Goal: Task Accomplishment & Management: Complete application form

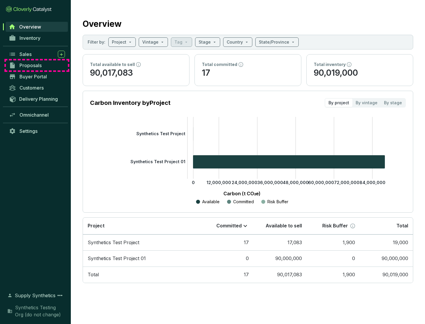
click at [37, 65] on span "Proposals" at bounding box center [30, 66] width 22 height 6
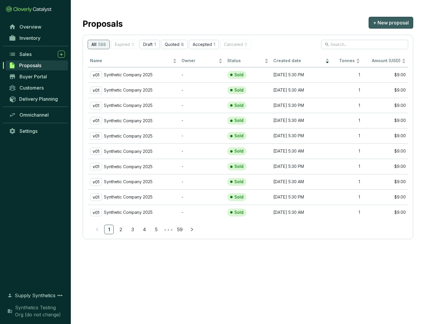
click at [390, 23] on span "+ New proposal" at bounding box center [391, 22] width 36 height 7
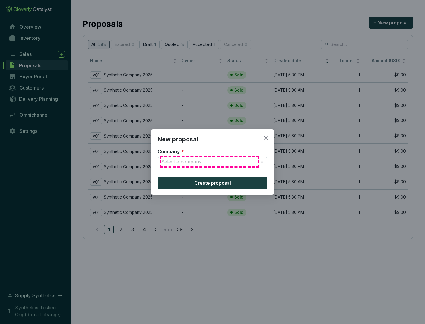
click at [209, 162] on input "Company *" at bounding box center [209, 161] width 97 height 9
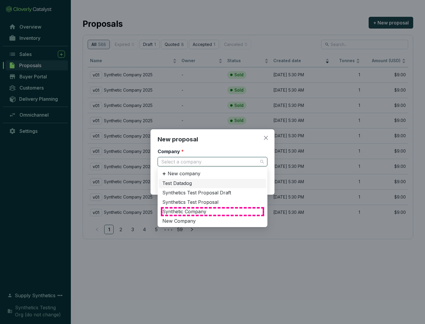
click at [212, 212] on div "Synthetic Company" at bounding box center [212, 212] width 100 height 6
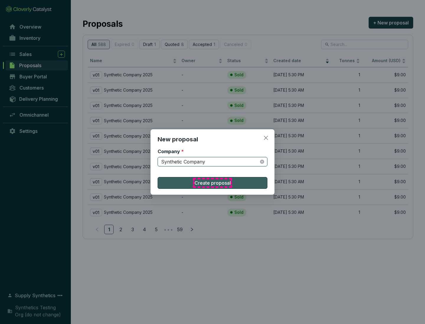
click at [212, 183] on span "Create proposal" at bounding box center [212, 183] width 36 height 7
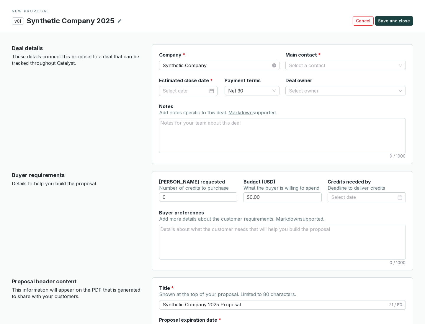
click at [342, 65] on input "Main contact *" at bounding box center [342, 65] width 107 height 9
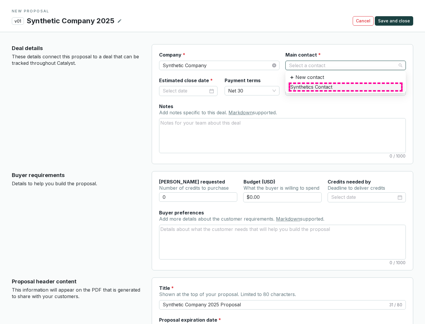
click at [345, 87] on div "Synthetics Contact" at bounding box center [345, 87] width 111 height 6
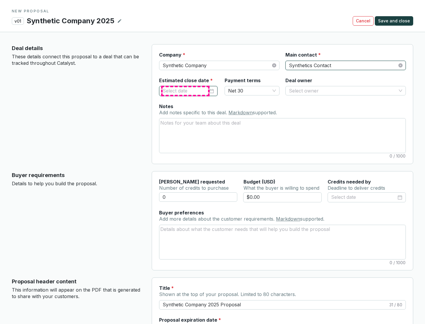
click at [185, 91] on input "Estimated close date *" at bounding box center [184, 91] width 45 height 8
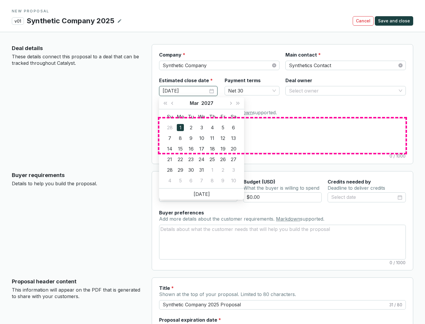
type input "[DATE]"
click at [282, 136] on textarea "Notes Add notes specific to this deal. Markdown supported." at bounding box center [282, 136] width 246 height 34
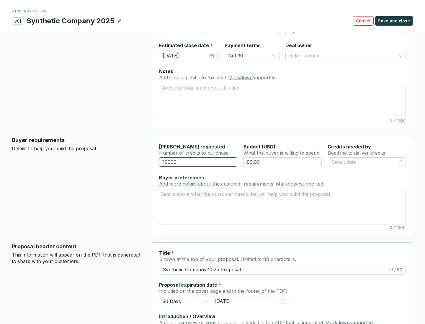
scroll to position [35, 0]
type input "10000"
type input "$0.00"
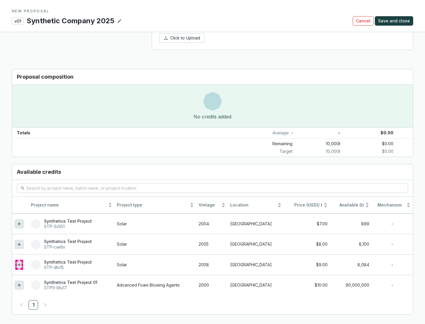
click at [19, 265] on icon at bounding box center [19, 265] width 3 height 3
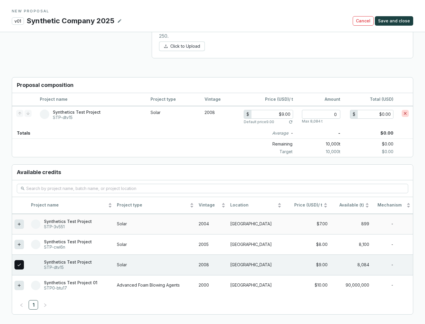
scroll to position [339, 0]
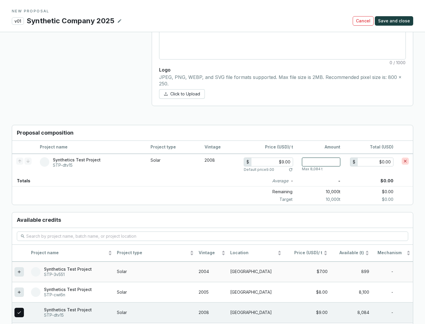
type input "1"
type input "$9.00"
type input "1"
click at [394, 21] on span "Save and close" at bounding box center [394, 21] width 32 height 6
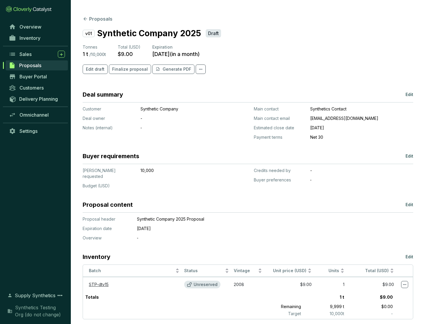
click at [128, 69] on span "Finalize proposal" at bounding box center [130, 69] width 36 height 6
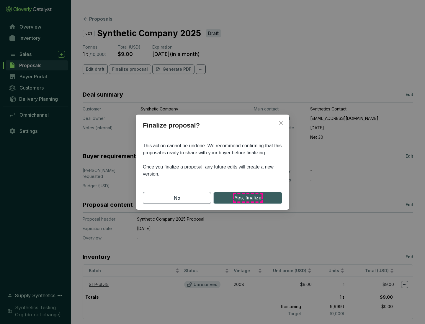
click at [247, 198] on span "Yes, finalize" at bounding box center [247, 197] width 27 height 7
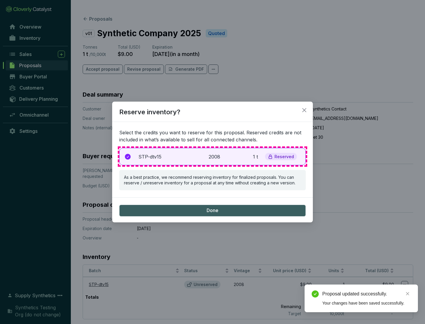
click at [212, 157] on p "2008" at bounding box center [214, 156] width 13 height 7
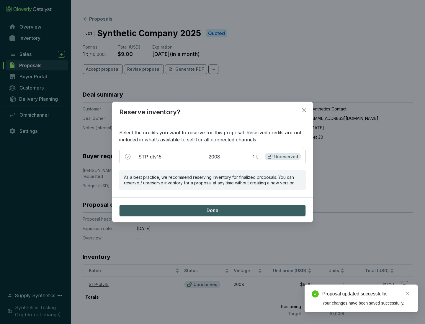
click at [212, 210] on span "Done" at bounding box center [212, 211] width 12 height 6
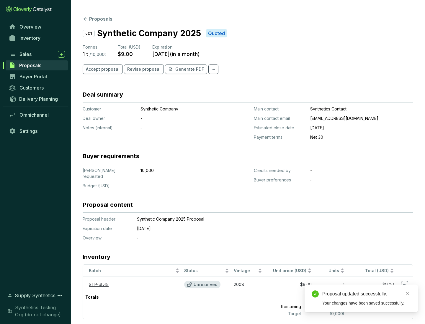
click at [366, 294] on div "Proposal updated successfully." at bounding box center [366, 294] width 88 height 7
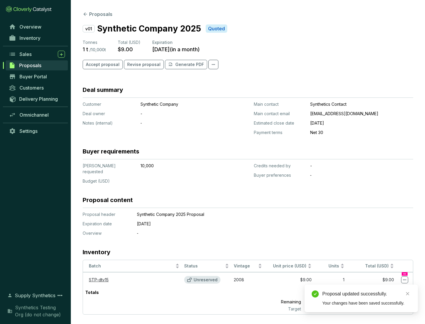
click at [404, 280] on icon at bounding box center [404, 280] width 3 height 1
click at [386, 287] on div "Proposal updated successfully. Your changes have been saved successfully." at bounding box center [360, 299] width 113 height 28
click at [366, 294] on div "Proposal updated successfully." at bounding box center [366, 294] width 88 height 7
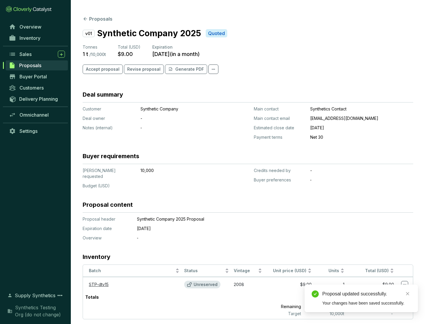
click at [102, 69] on span "Accept proposal" at bounding box center [103, 69] width 34 height 6
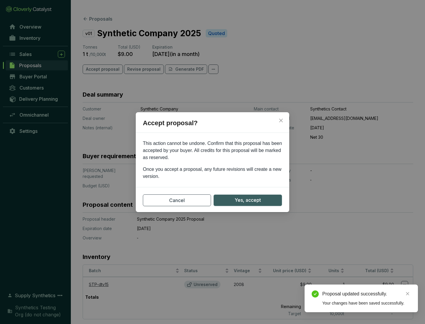
click at [247, 200] on span "Yes, accept" at bounding box center [247, 200] width 26 height 7
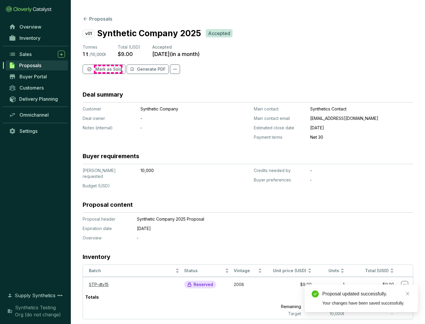
click at [108, 69] on span "Mark as Sold" at bounding box center [108, 69] width 27 height 6
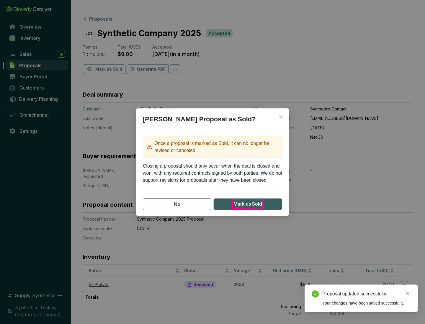
click at [247, 204] on span "Mark as Sold" at bounding box center [247, 203] width 29 height 7
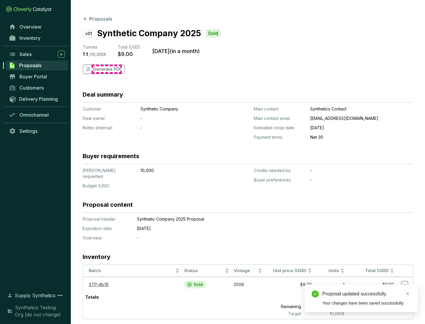
click at [106, 69] on p "Generate PDF" at bounding box center [107, 69] width 29 height 6
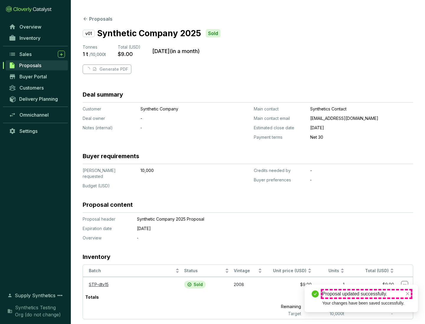
click at [366, 294] on div "Proposal updated successfully." at bounding box center [366, 294] width 88 height 7
